Goal: Navigation & Orientation: Understand site structure

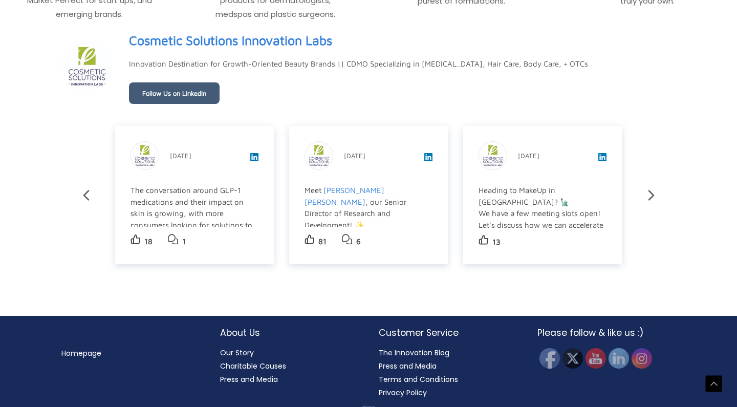
scroll to position [1732, 0]
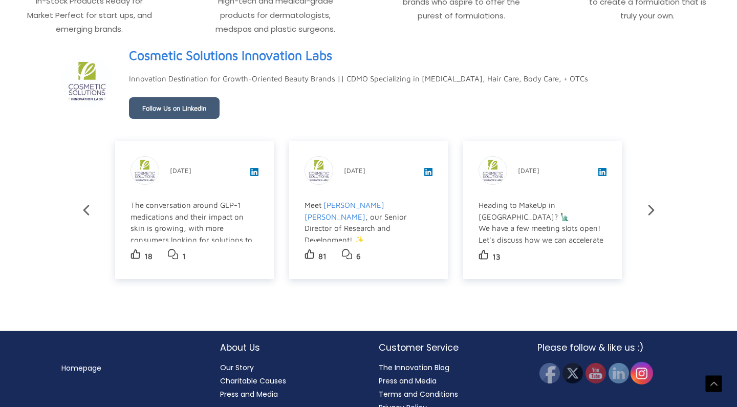
click at [643, 374] on img at bounding box center [642, 373] width 23 height 23
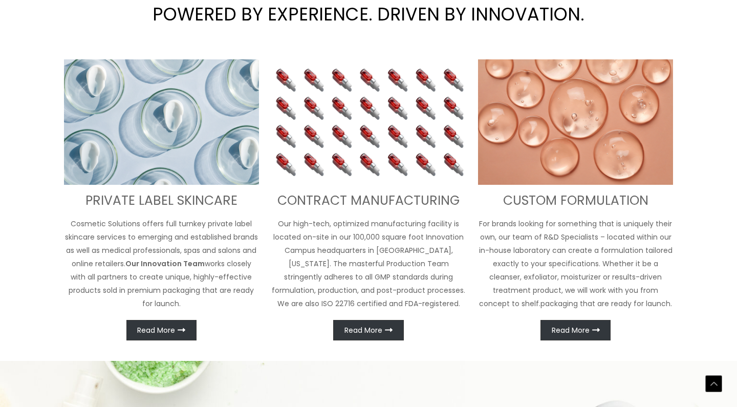
scroll to position [390, 0]
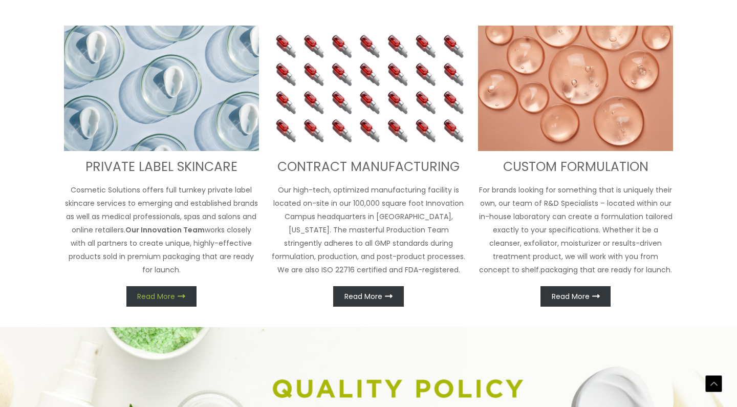
click at [151, 302] on link "Read More" at bounding box center [161, 296] width 70 height 20
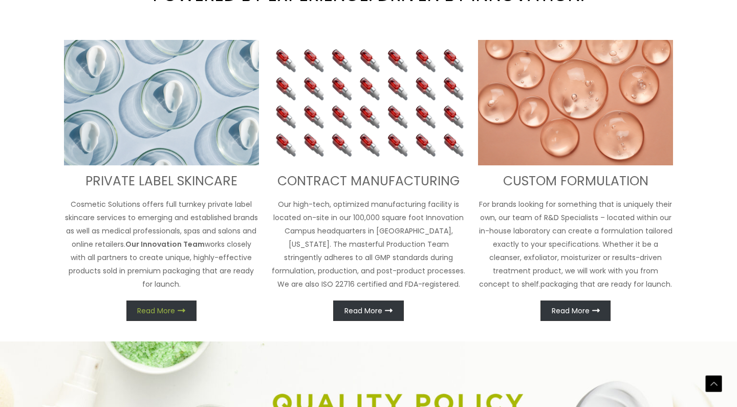
click at [159, 308] on span "Read More" at bounding box center [156, 310] width 38 height 7
click at [161, 160] on img at bounding box center [161, 103] width 195 height 126
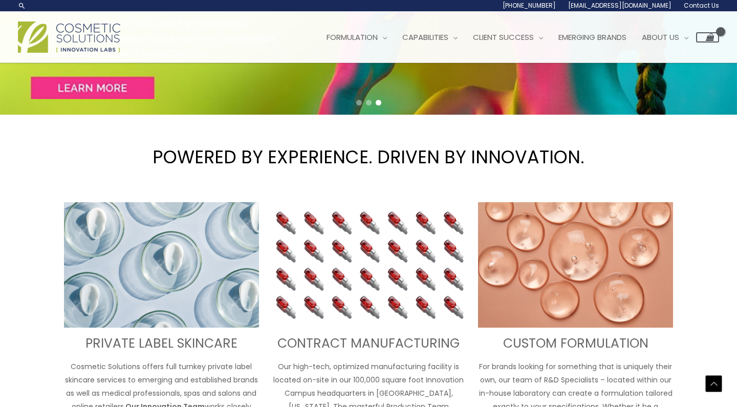
scroll to position [227, 0]
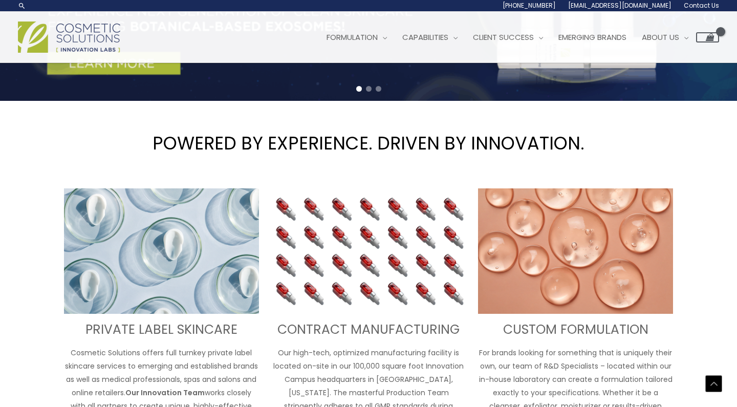
click at [157, 269] on img at bounding box center [161, 251] width 195 height 126
click at [623, 36] on span "Emerging Brands" at bounding box center [593, 37] width 68 height 11
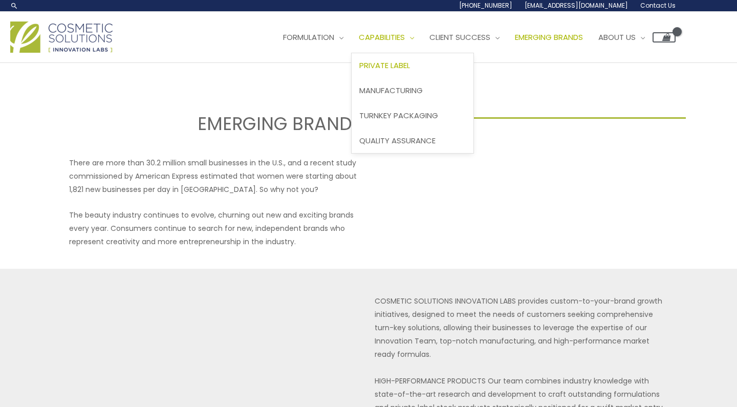
click at [409, 66] on span "Private Label" at bounding box center [384, 65] width 51 height 11
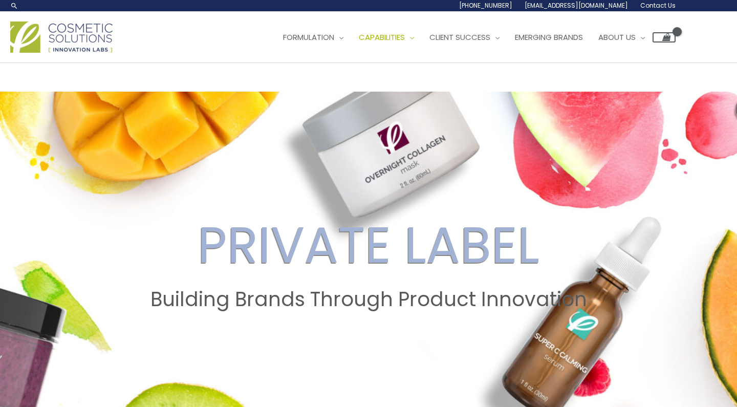
click at [83, 34] on img at bounding box center [61, 37] width 102 height 31
